Goal: Check status: Check status

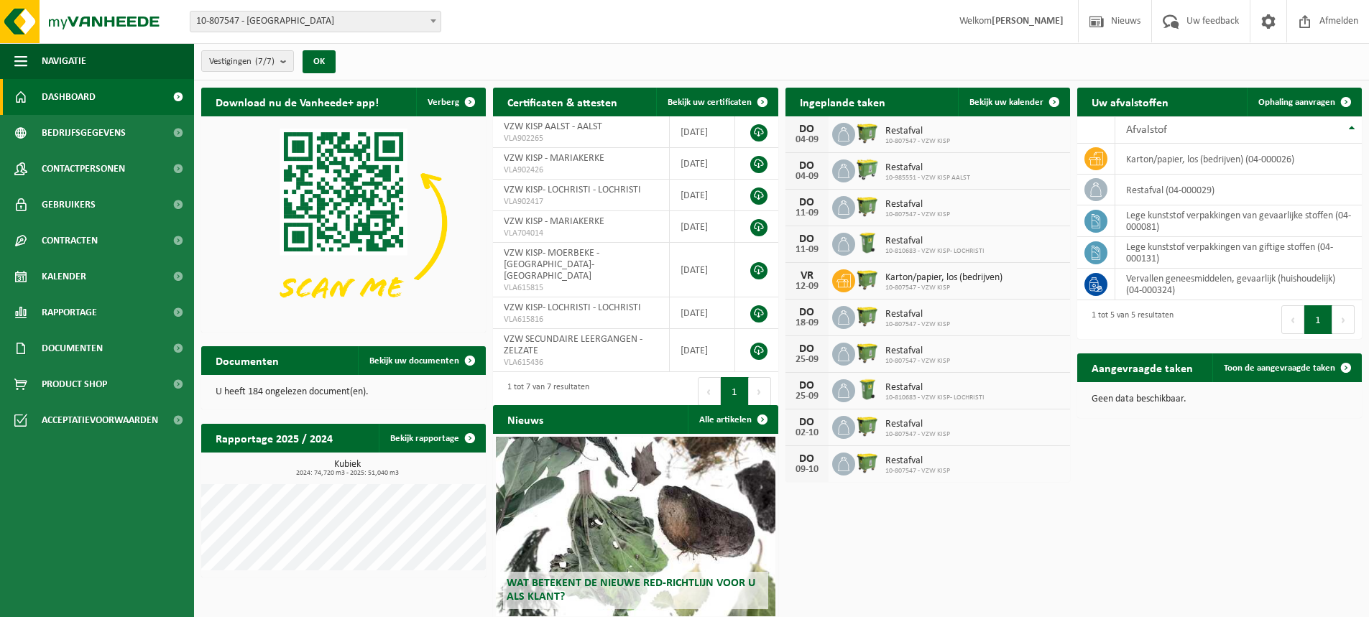
click at [341, 19] on span "10-807547 - [GEOGRAPHIC_DATA]" at bounding box center [315, 21] width 250 height 20
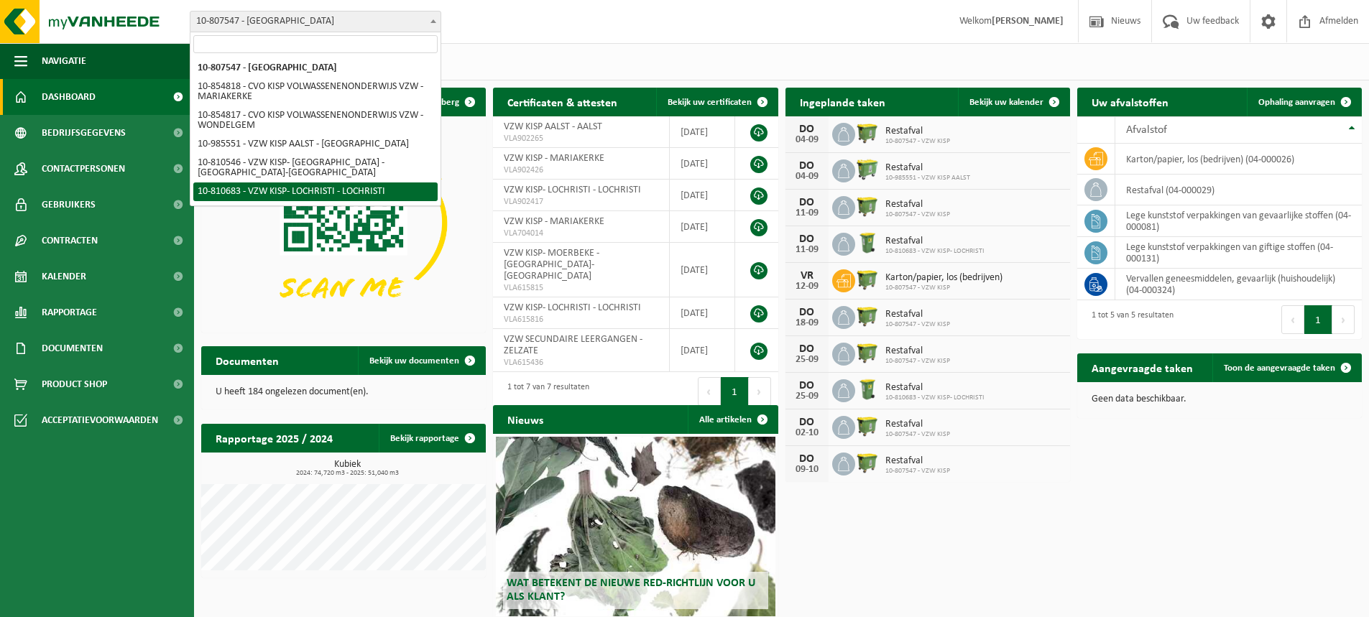
select select "35927"
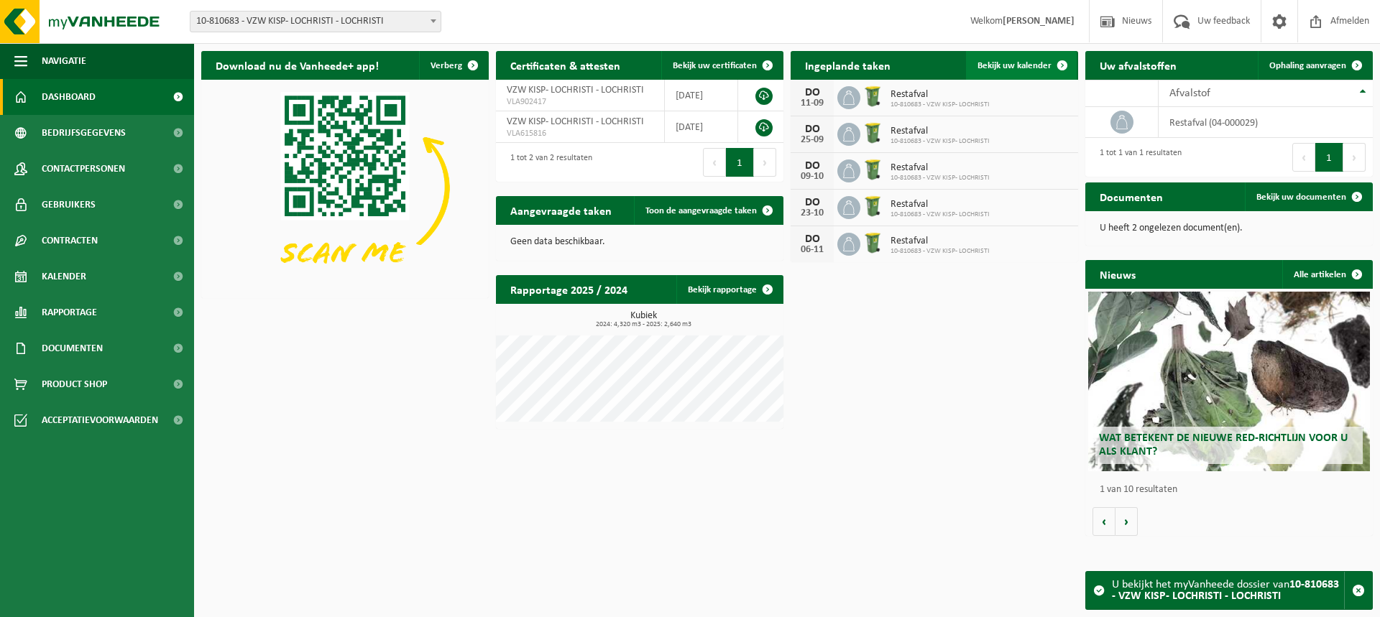
click at [1062, 68] on span at bounding box center [1062, 65] width 29 height 29
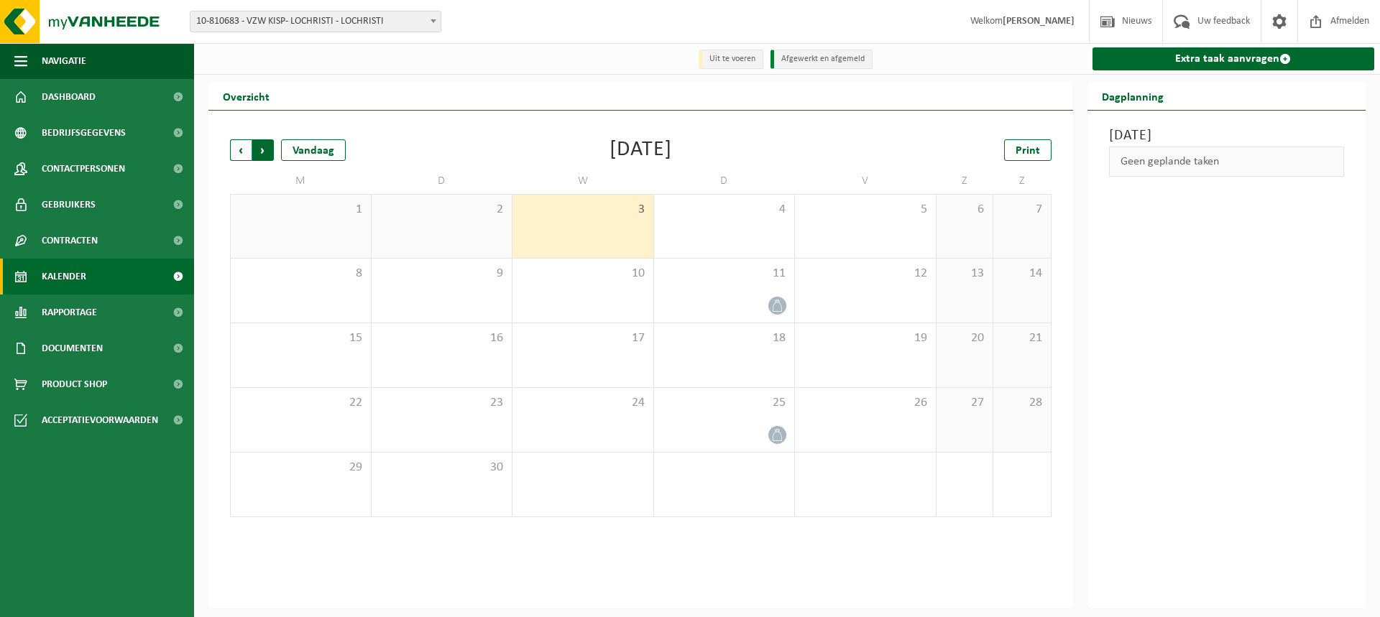
click at [239, 147] on span "Vorige" at bounding box center [241, 150] width 22 height 22
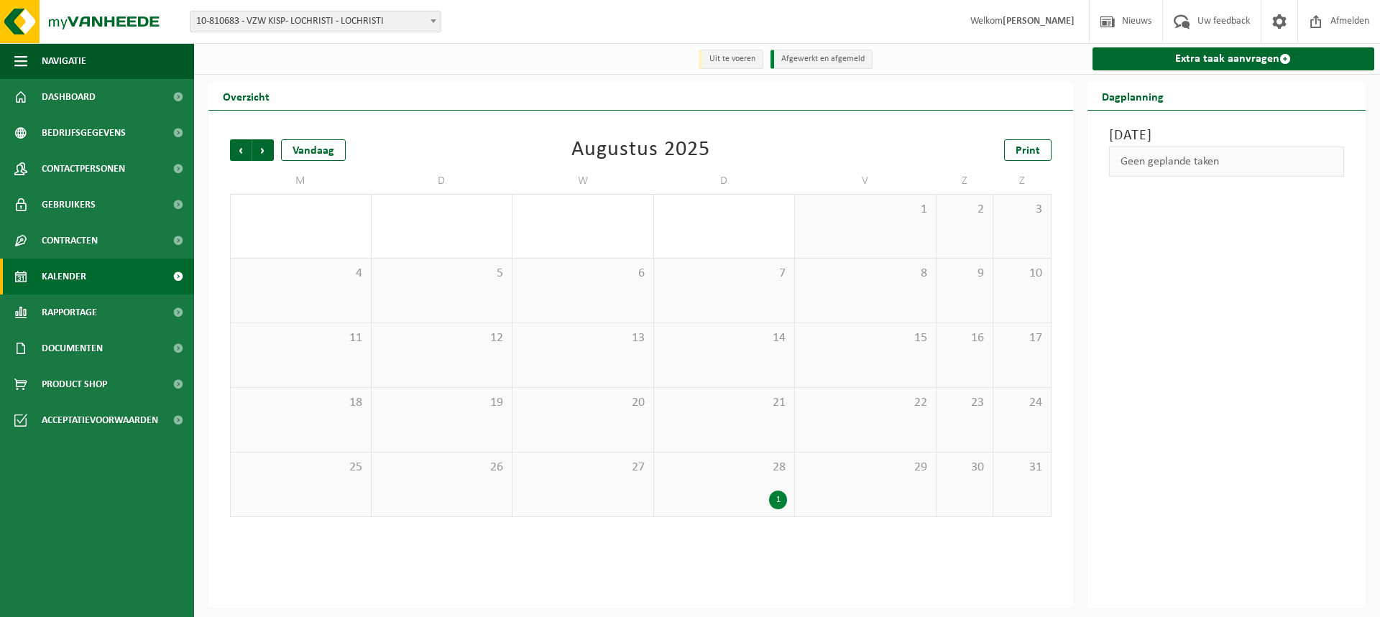
click at [374, 27] on span "10-810683 - VZW KISP- LOCHRISTI - LOCHRISTI" at bounding box center [315, 21] width 250 height 20
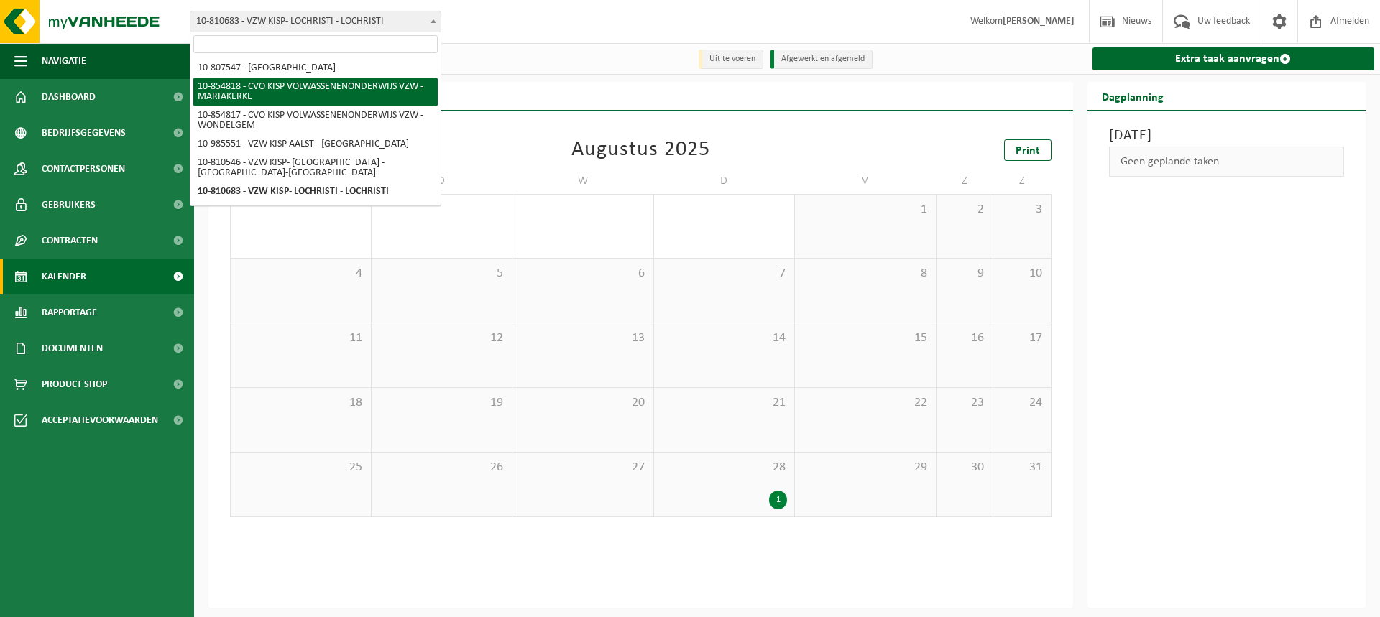
select select "133001"
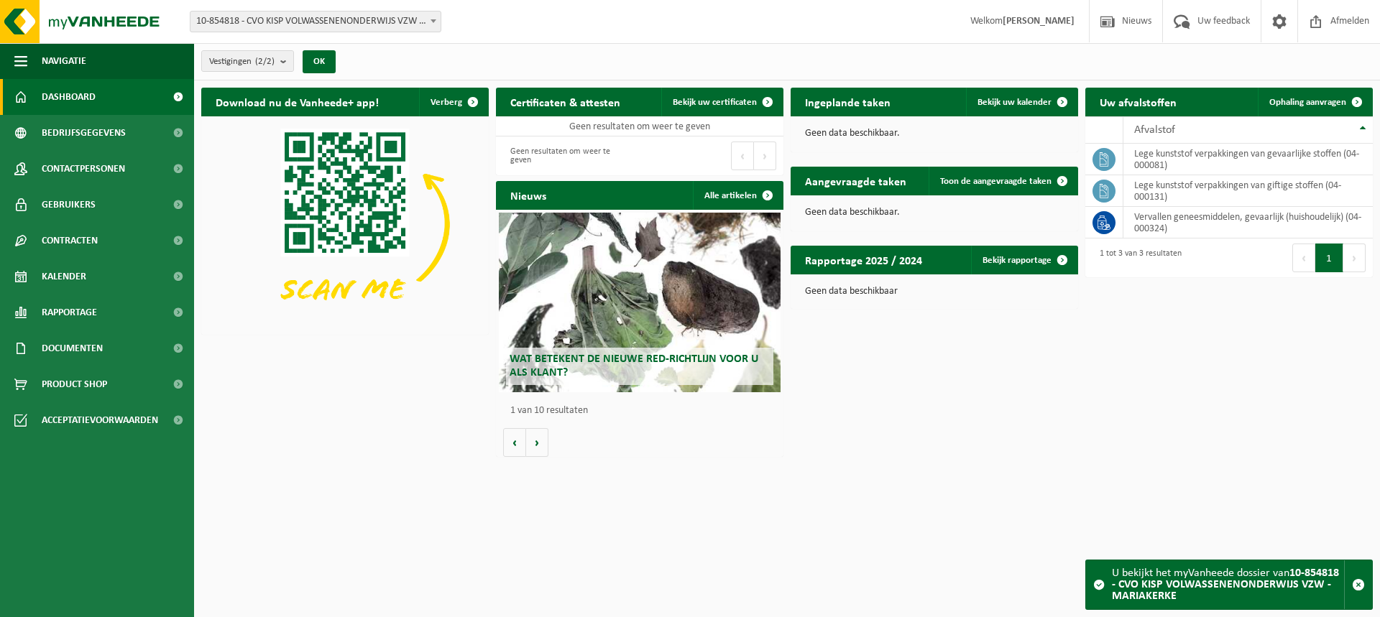
click at [300, 37] on div "Vestiging: 10-807547 - VZW KISP - MARIAKERKE 10-854818 - CVO KISP VOLWASSENENON…" at bounding box center [690, 22] width 1380 height 44
click at [303, 29] on span "10-854818 - CVO KISP VOLWASSENENONDERWIJS VZW - MARIAKERKE" at bounding box center [315, 21] width 250 height 20
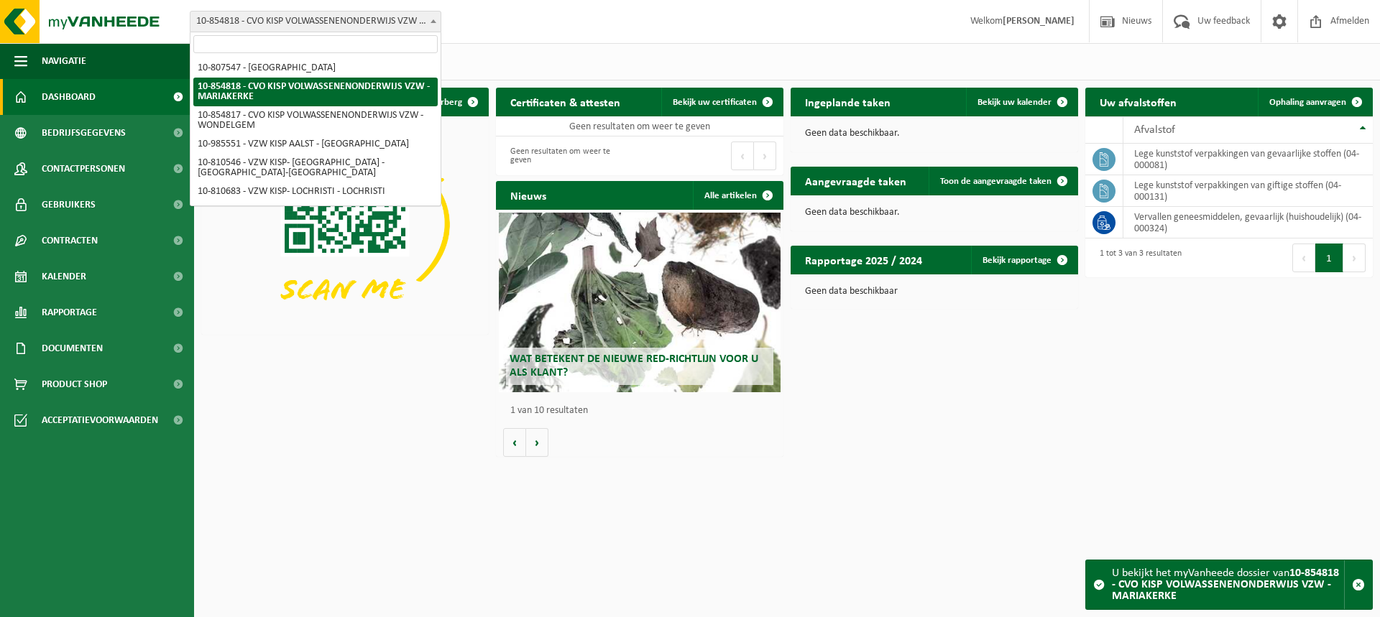
select select "35258"
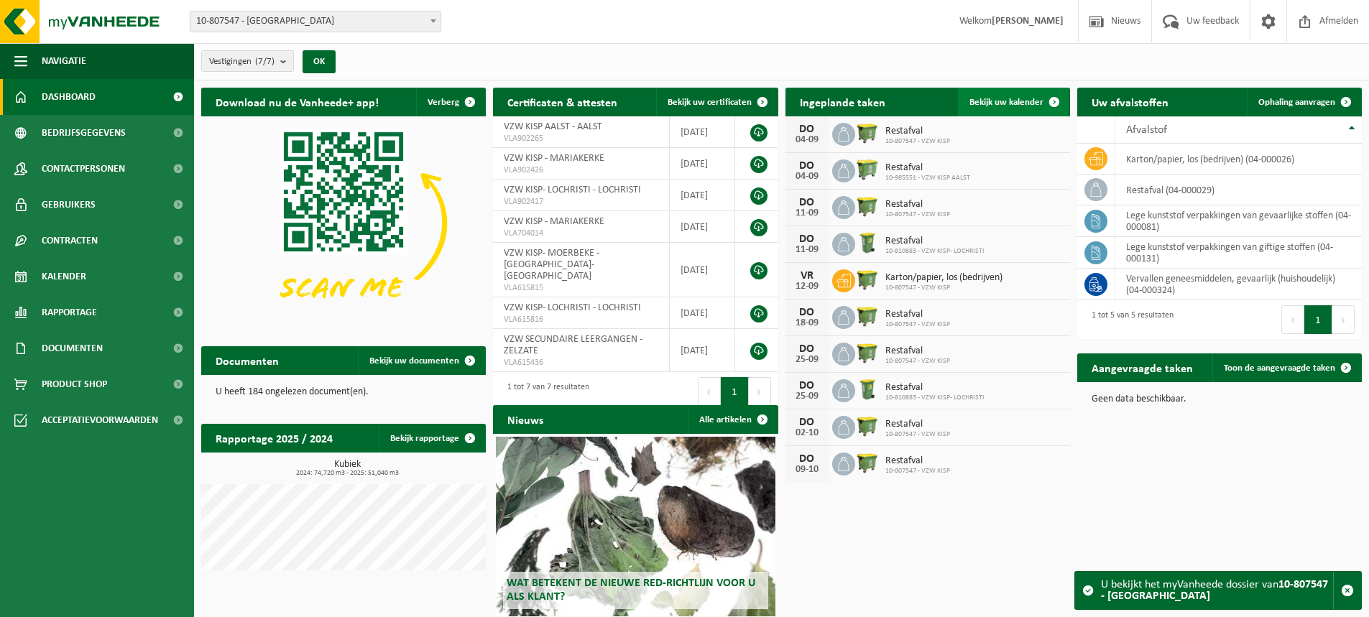
click at [1015, 96] on link "Bekijk uw kalender" at bounding box center [1013, 102] width 111 height 29
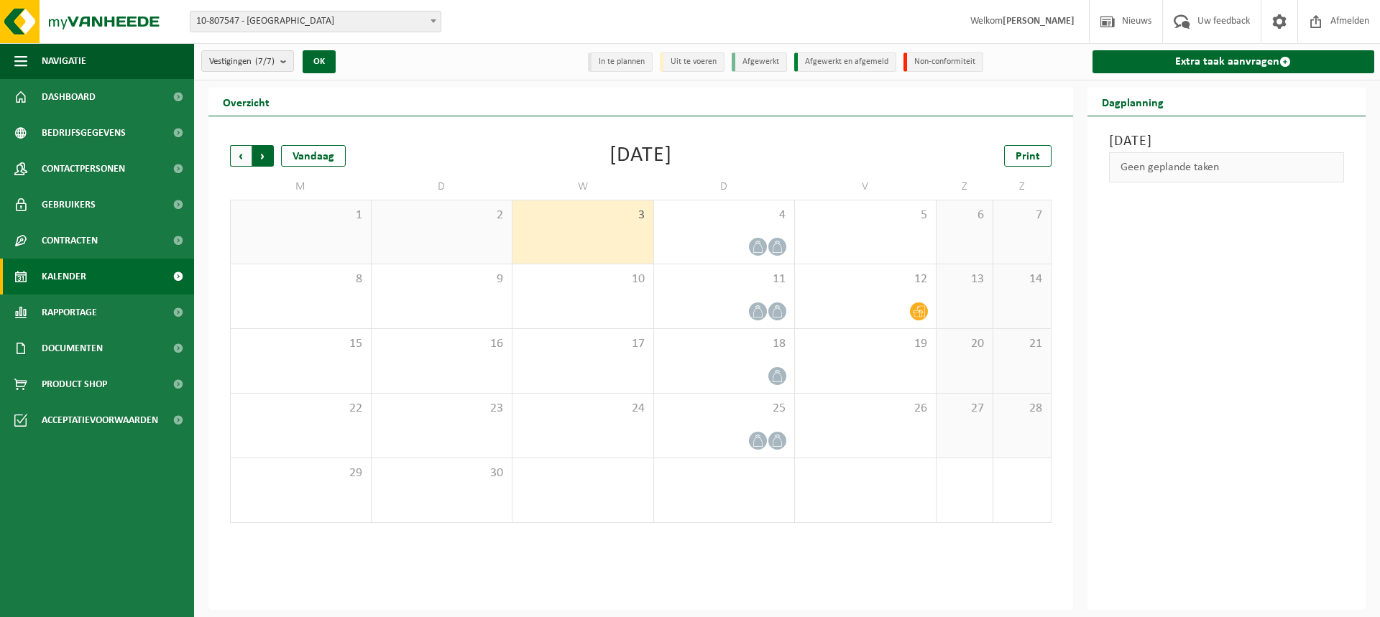
click at [245, 151] on span "Vorige" at bounding box center [241, 156] width 22 height 22
